Goal: Transaction & Acquisition: Book appointment/travel/reservation

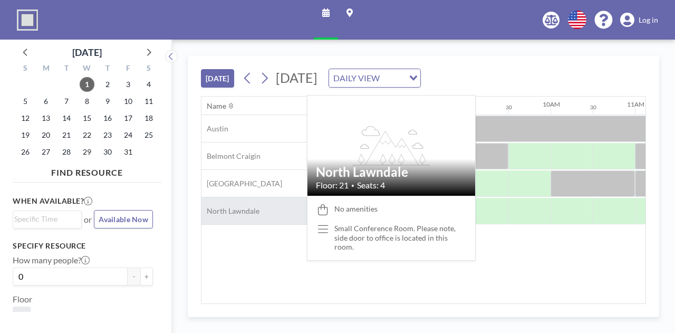
scroll to position [0, 675]
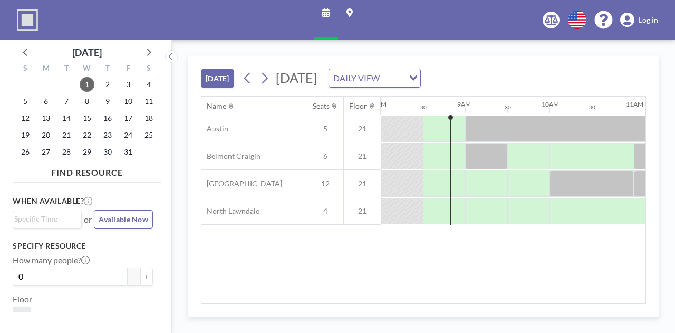
click at [283, 250] on div "Name Seats Floor 12AM 30 1AM 30 2AM 30 3AM 30 4AM 30 5AM 30 6AM 30 7AM 30 8AM 3…" at bounding box center [423, 199] width 444 height 207
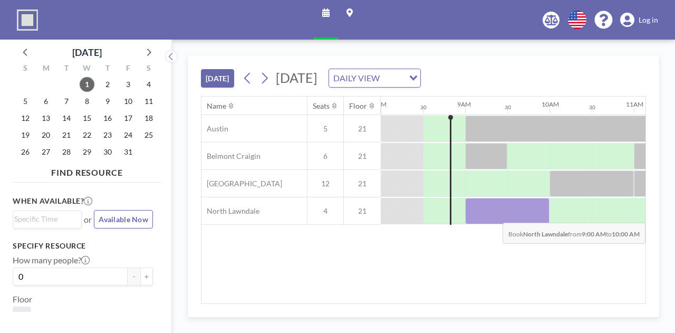
drag, startPoint x: 496, startPoint y: 215, endPoint x: 519, endPoint y: 214, distance: 23.2
click at [519, 214] on div at bounding box center [507, 211] width 84 height 26
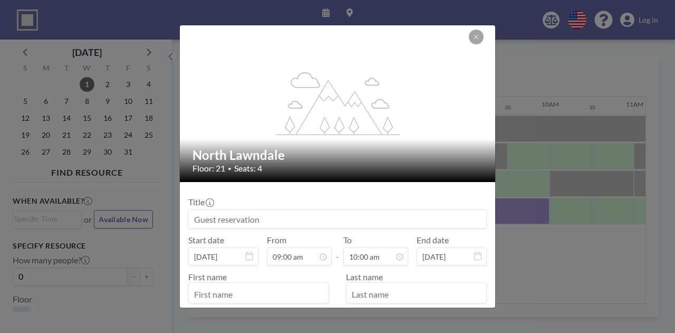
click at [279, 214] on input at bounding box center [337, 219] width 297 height 18
type input "d"
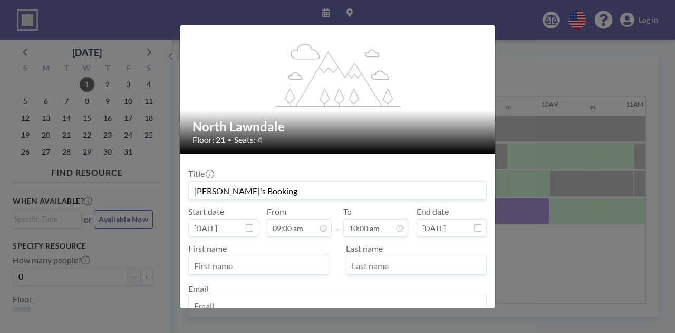
scroll to position [53, 0]
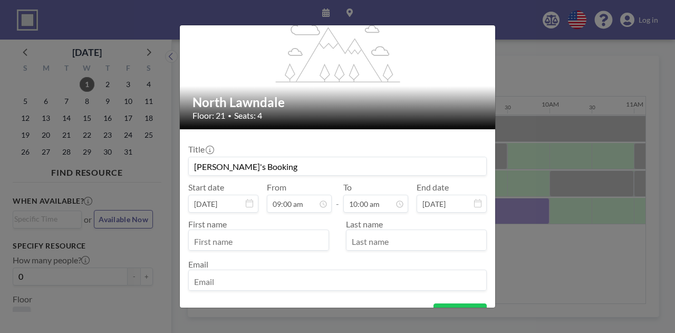
type input "[PERSON_NAME]'s Booking"
click at [302, 239] on input "text" at bounding box center [259, 241] width 140 height 18
type input "Desirae"
type input "[PERSON_NAME]"
click at [287, 287] on input "email" at bounding box center [337, 281] width 297 height 18
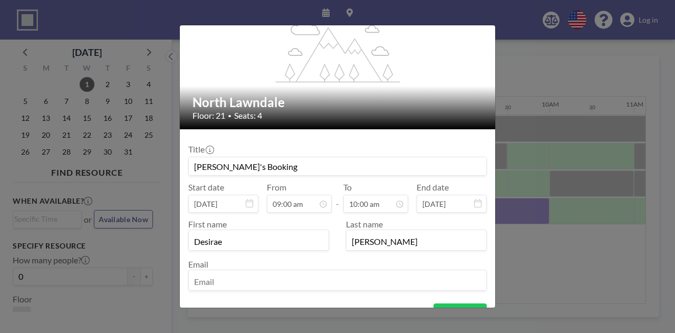
type input "[EMAIL_ADDRESS][DOMAIN_NAME]"
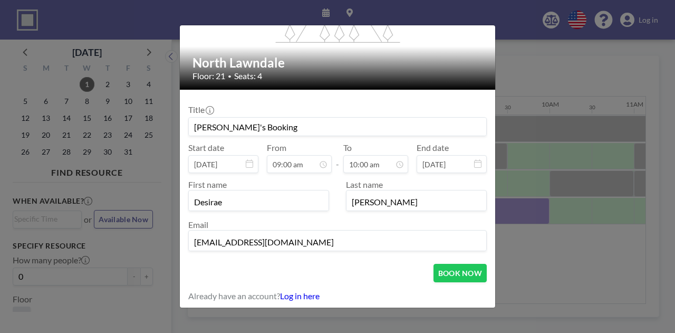
scroll to position [93, 0]
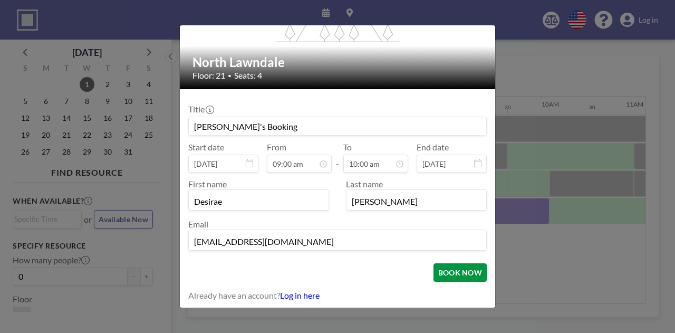
click at [463, 268] on button "BOOK NOW" at bounding box center [459, 272] width 53 height 18
